Goal: Find specific page/section: Find specific page/section

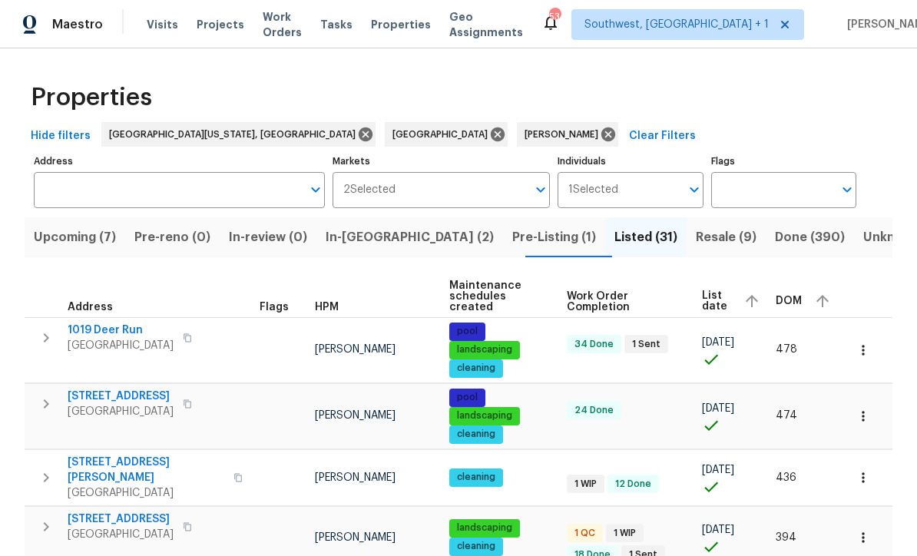
click at [696, 237] on span "Resale (9)" at bounding box center [726, 238] width 61 height 22
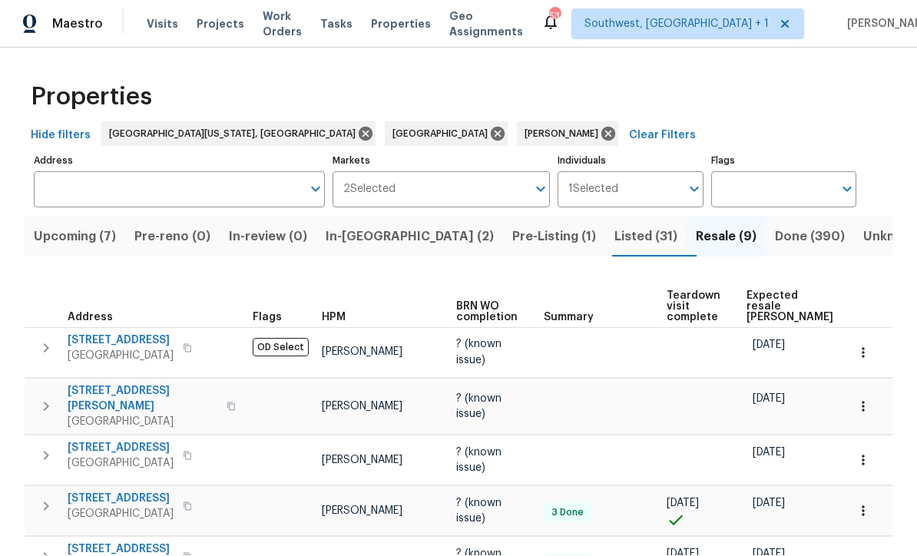
click at [614, 227] on span "Listed (31)" at bounding box center [645, 238] width 63 height 22
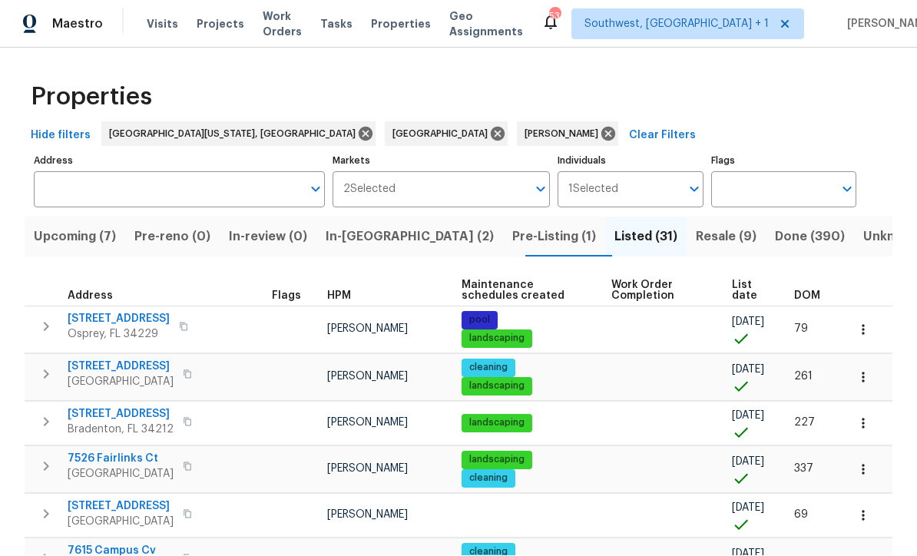
scroll to position [1, 0]
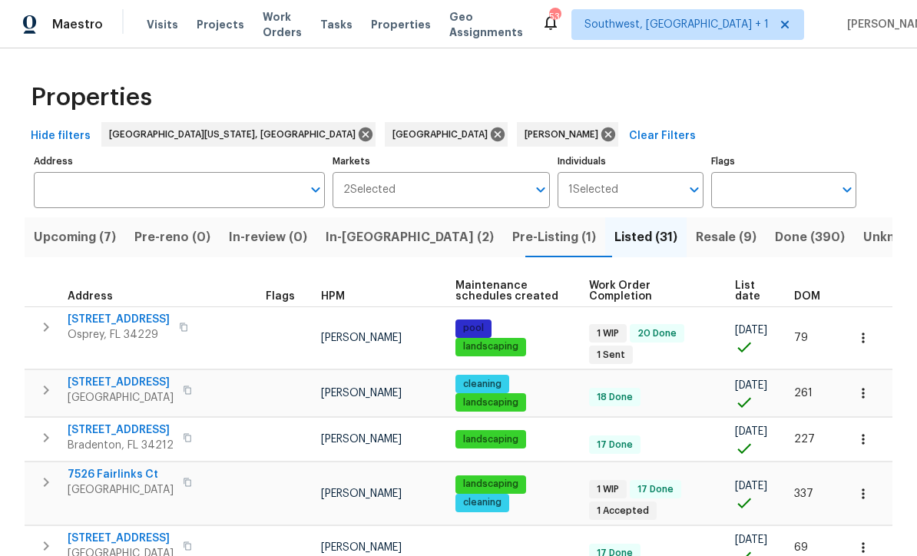
click at [747, 276] on th "List date" at bounding box center [758, 291] width 59 height 31
click at [756, 289] on span "List date" at bounding box center [751, 291] width 33 height 22
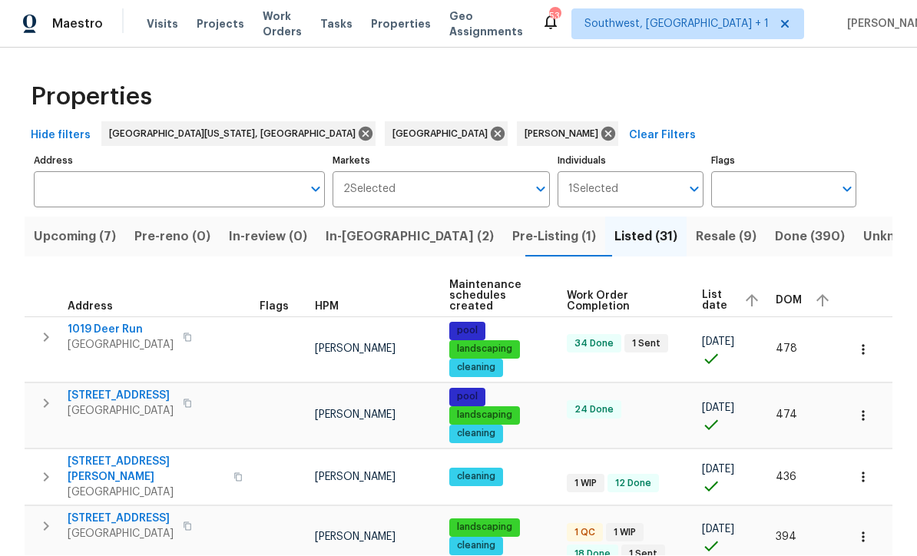
click at [726, 290] on span "List date" at bounding box center [716, 301] width 29 height 22
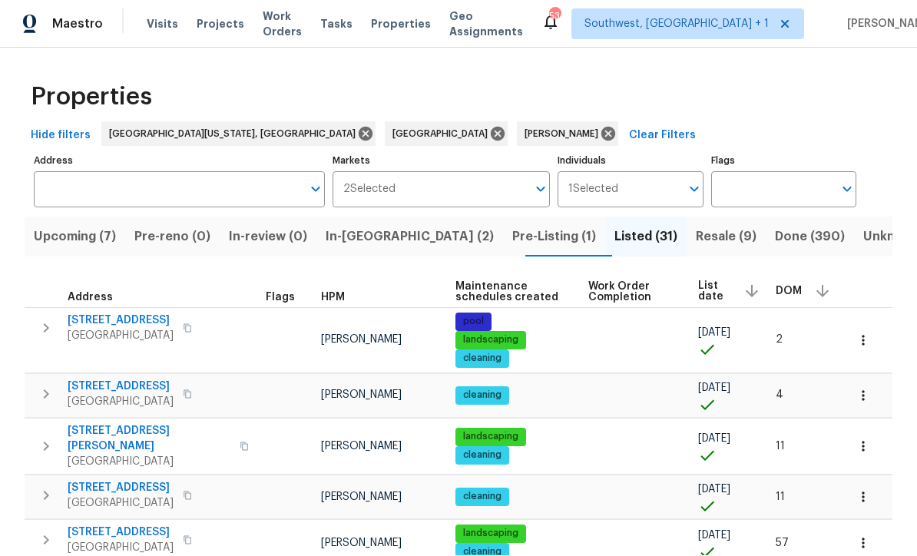
scroll to position [1, 0]
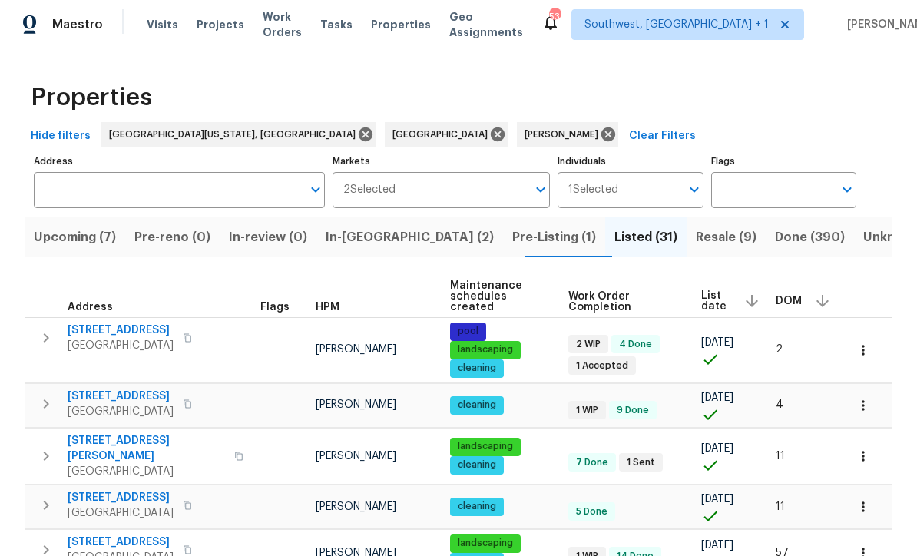
click at [106, 323] on span "366 Vitorio St" at bounding box center [121, 330] width 106 height 15
click at [862, 333] on button "button" at bounding box center [863, 350] width 34 height 34
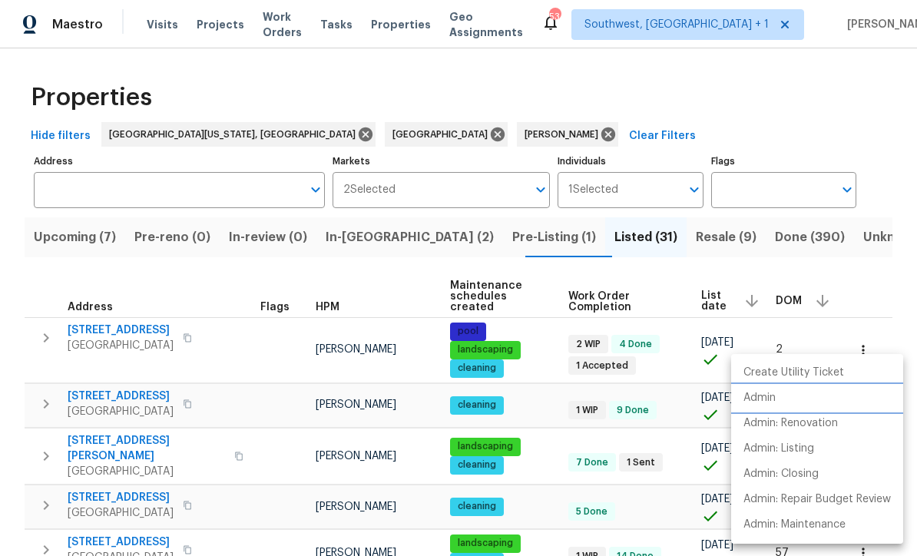
click at [766, 402] on p "Admin" at bounding box center [759, 398] width 32 height 16
